Goal: Information Seeking & Learning: Understand process/instructions

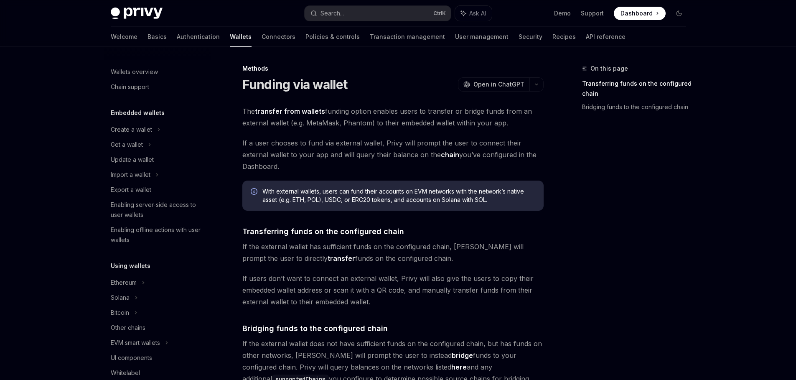
type textarea "*"
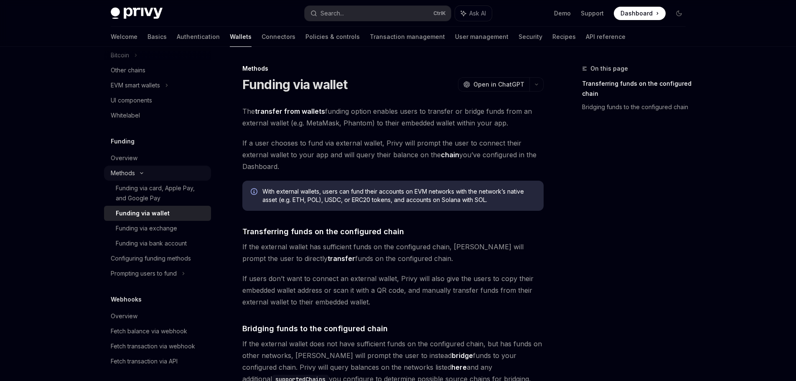
click at [144, 171] on div "Methods" at bounding box center [157, 172] width 107 height 15
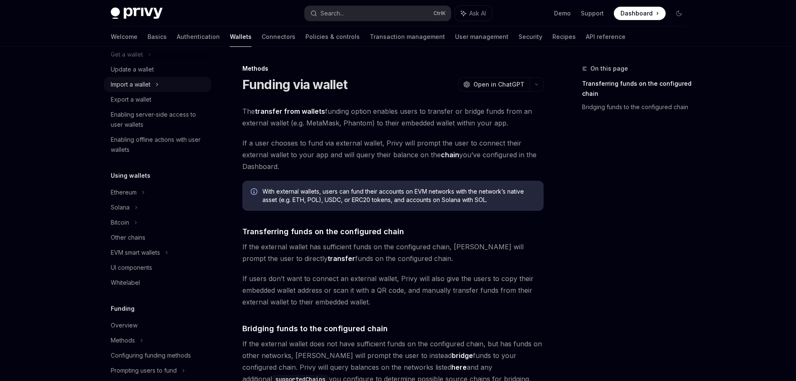
scroll to position [0, 0]
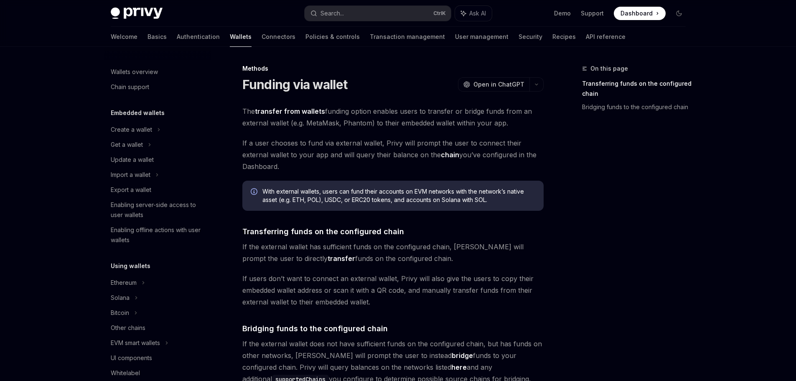
click at [377, 3] on div "Privy Docs home page Search... Ctrl K Ask AI Demo Support Dashboard Dashboard S…" at bounding box center [398, 13] width 575 height 27
click at [373, 9] on button "Search... Ctrl K" at bounding box center [378, 13] width 146 height 15
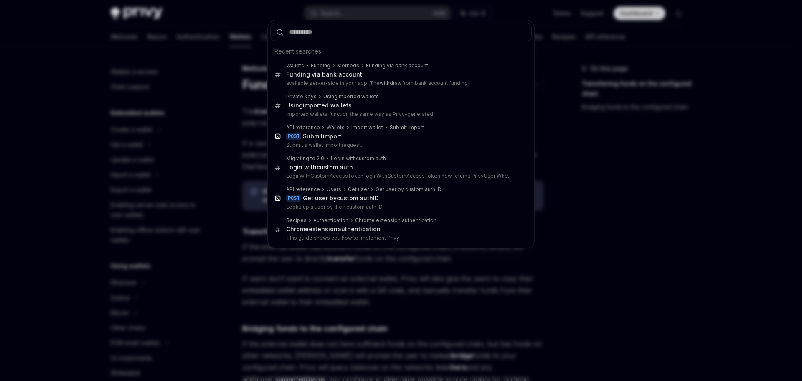
type input "**********"
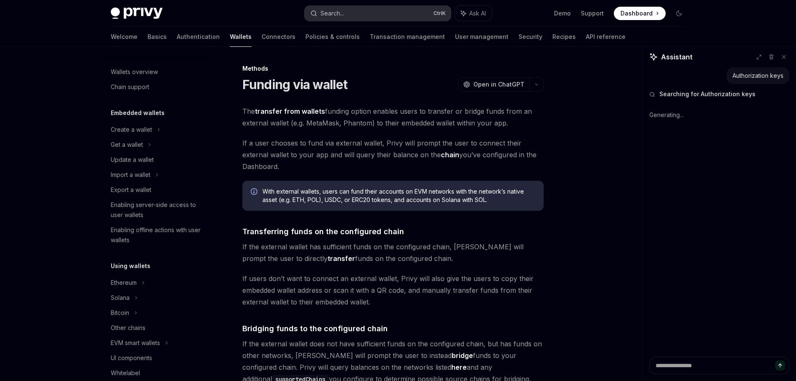
click at [358, 17] on button "Search... Ctrl K" at bounding box center [378, 13] width 146 height 15
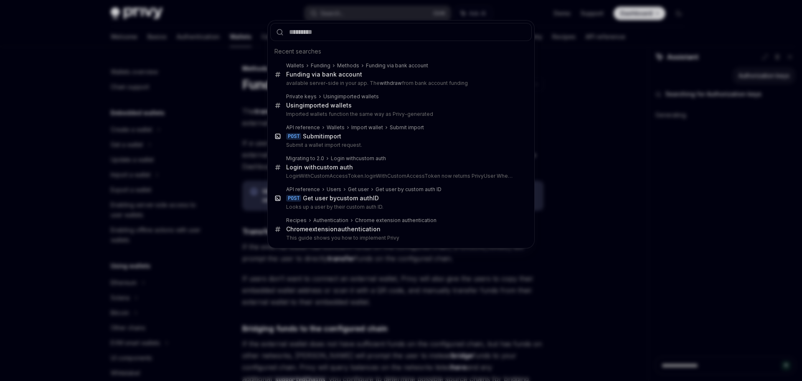
type textarea "*"
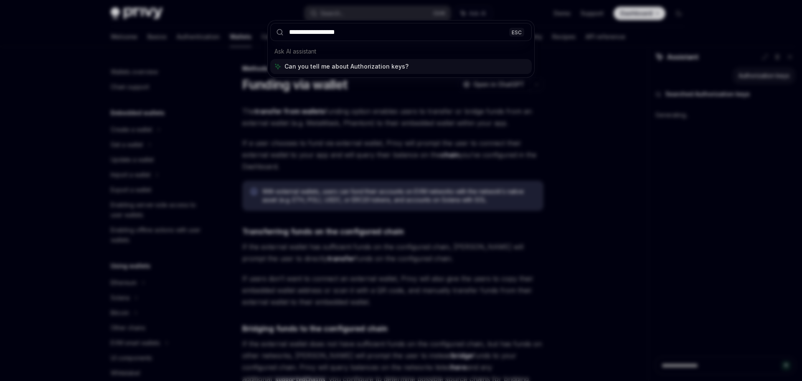
drag, startPoint x: 329, startPoint y: 32, endPoint x: 384, endPoint y: 35, distance: 55.6
click at [385, 33] on input "**********" at bounding box center [400, 32] width 261 height 18
type input "**********"
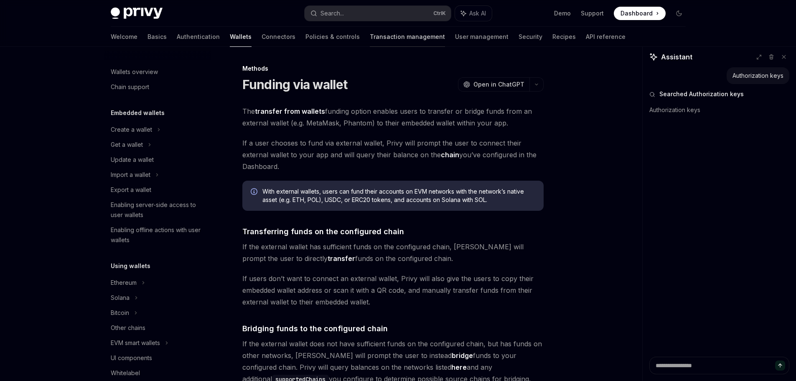
type textarea "*"
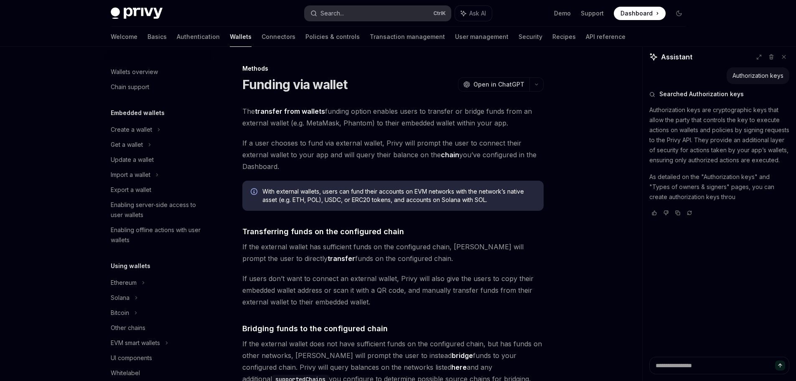
click at [369, 15] on button "Search... Ctrl K" at bounding box center [378, 13] width 146 height 15
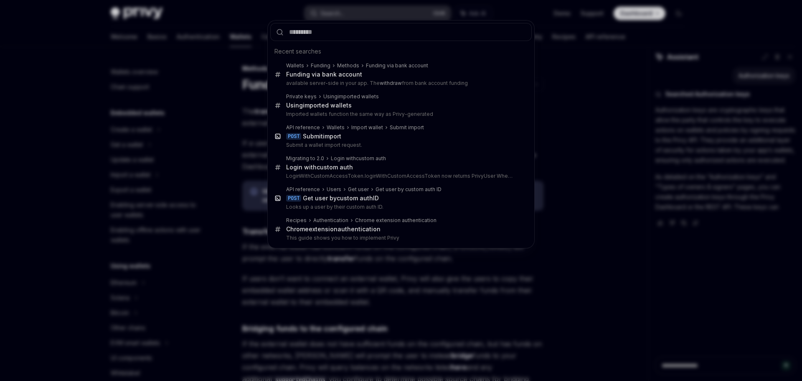
type input "**********"
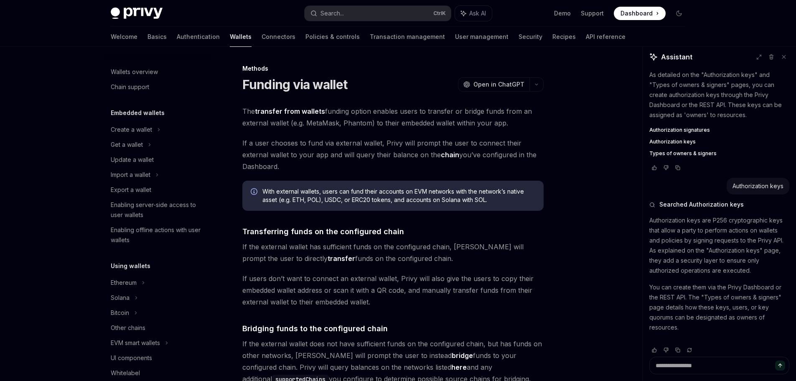
scroll to position [18, 0]
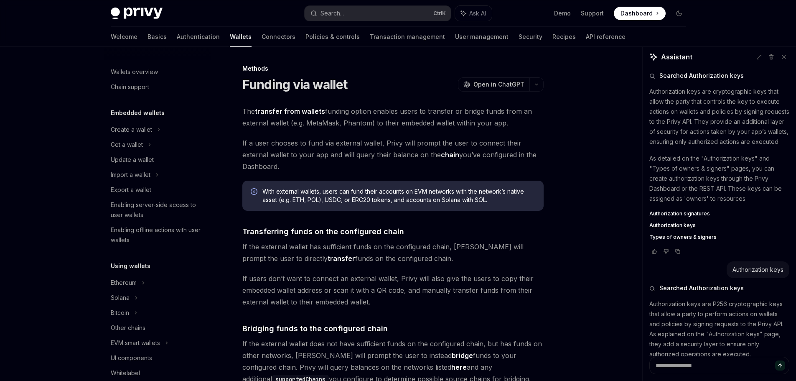
type textarea "*"
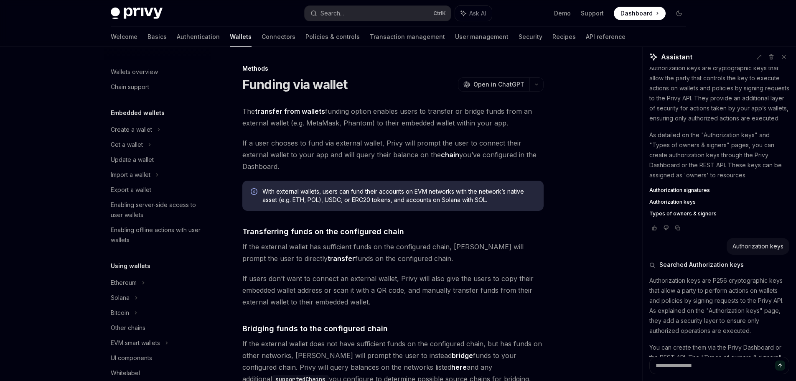
scroll to position [149, 0]
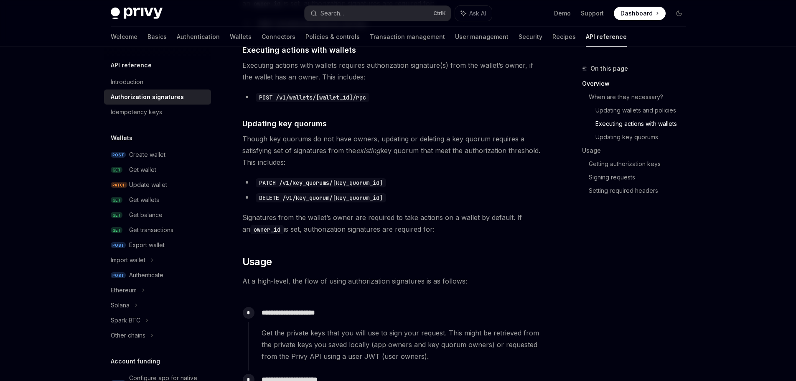
scroll to position [710, 0]
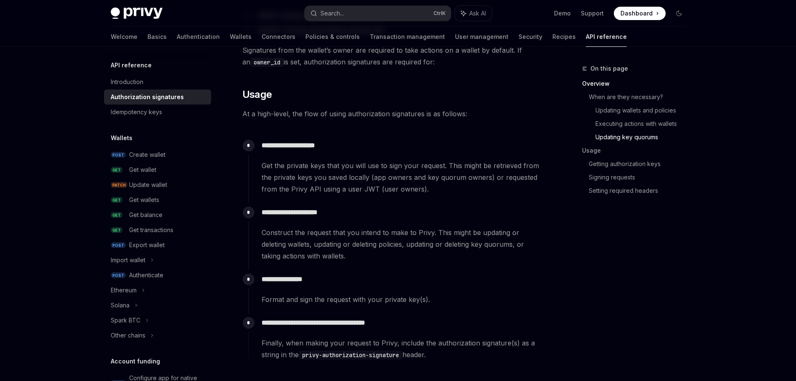
drag, startPoint x: 513, startPoint y: 226, endPoint x: 524, endPoint y: 275, distance: 50.1
click at [520, 273] on p "**********" at bounding box center [402, 279] width 282 height 12
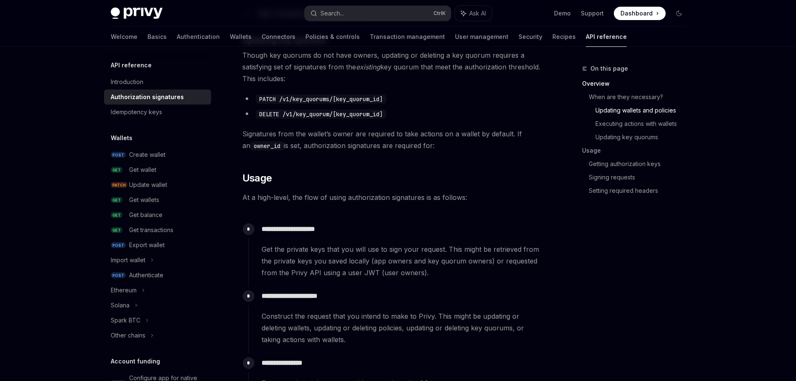
scroll to position [459, 0]
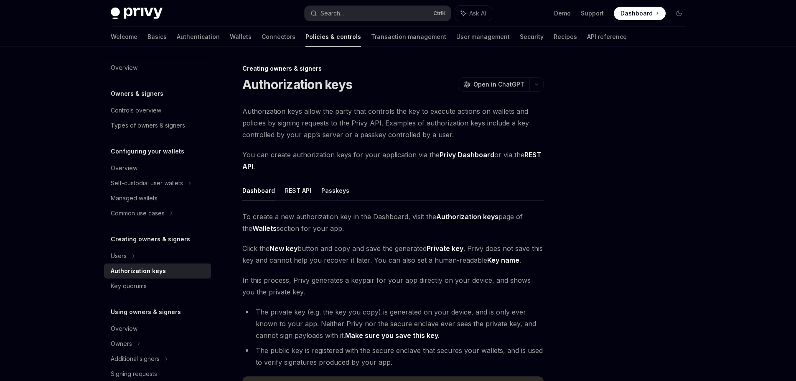
click at [577, 227] on div at bounding box center [628, 221] width 127 height 317
drag, startPoint x: 398, startPoint y: 105, endPoint x: 395, endPoint y: 112, distance: 8.1
click at [398, 105] on div "Creating owners & signers Authorization keys OpenAI Open in ChatGPT OpenAI Open…" at bounding box center [314, 296] width 461 height 466
click at [412, 245] on span "Click the New key button and copy and save the generated Private key . Privy do…" at bounding box center [392, 253] width 301 height 23
click at [411, 350] on li "The public key is registered with the secure enclave that secures your wallets,…" at bounding box center [392, 355] width 301 height 23
